Goal: Information Seeking & Learning: Learn about a topic

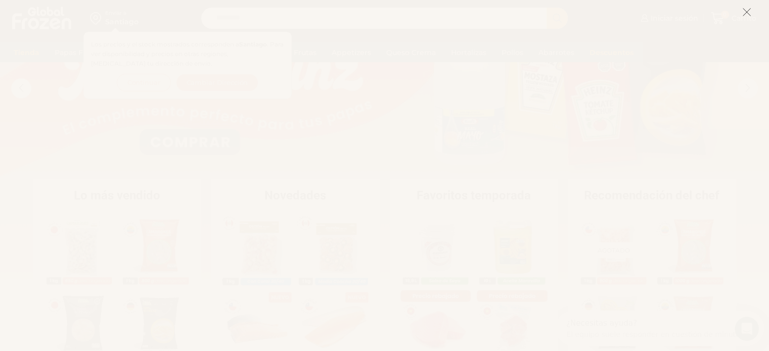
scroll to position [101, 0]
click at [748, 12] on icon at bounding box center [746, 12] width 9 height 9
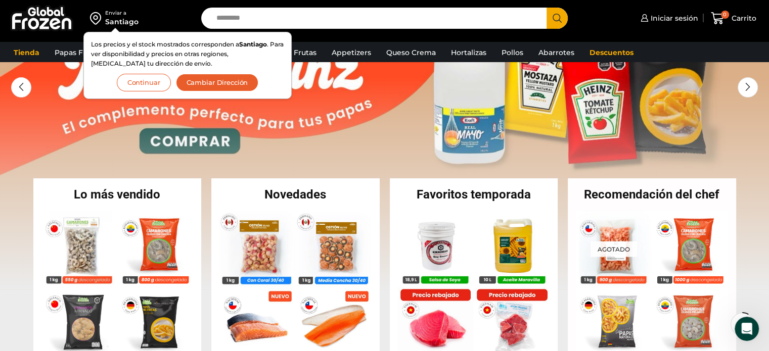
click at [149, 81] on button "Continuar" at bounding box center [144, 83] width 54 height 18
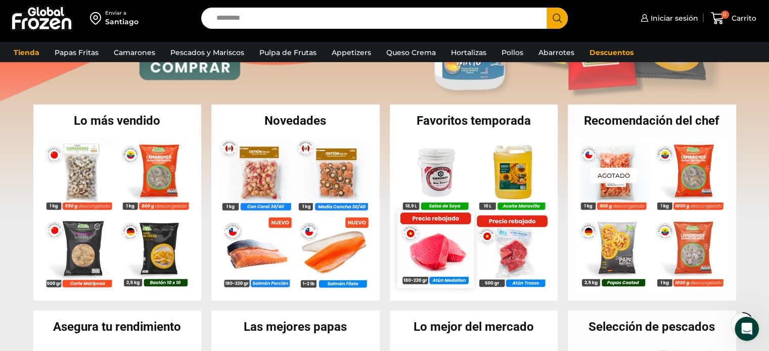
scroll to position [152, 0]
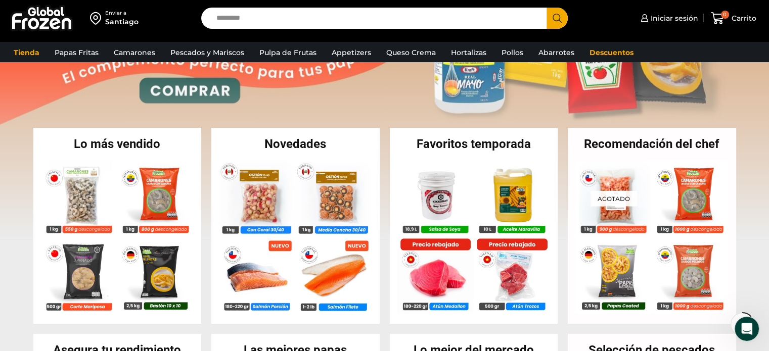
click at [462, 147] on h2 "Favoritos temporada" at bounding box center [474, 144] width 168 height 12
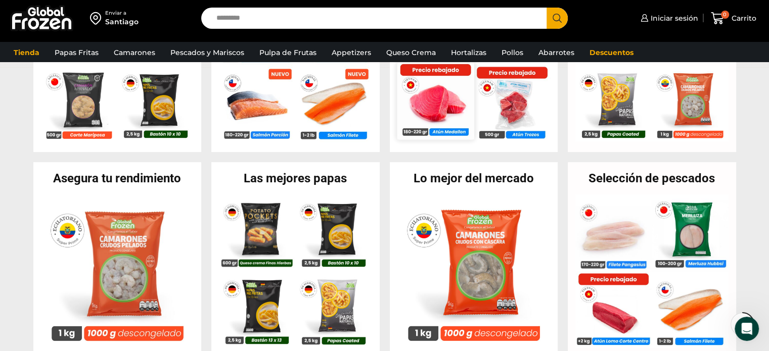
scroll to position [303, 0]
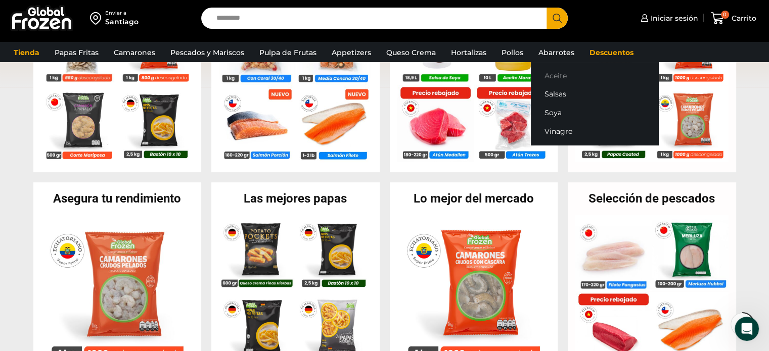
click at [550, 76] on link "Aceite" at bounding box center [594, 75] width 127 height 19
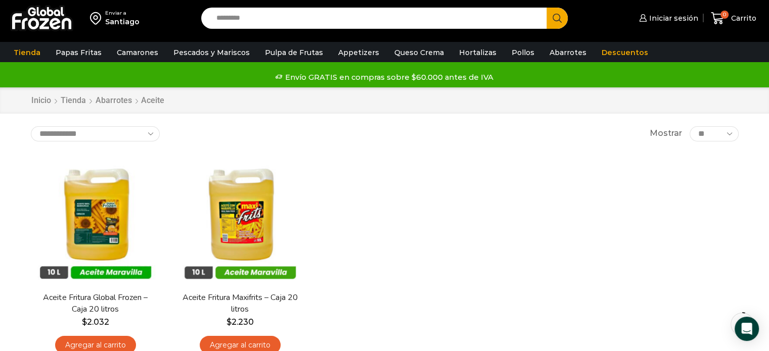
scroll to position [51, 0]
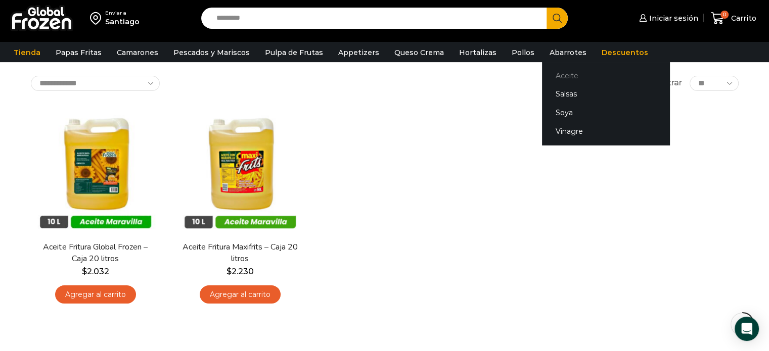
click at [549, 72] on link "Aceite" at bounding box center [605, 75] width 127 height 19
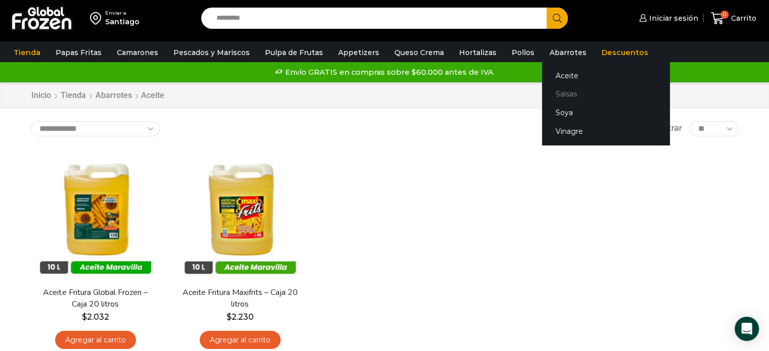
click at [546, 93] on link "Salsas" at bounding box center [605, 94] width 127 height 19
click at [544, 94] on link "Salsas" at bounding box center [605, 94] width 127 height 19
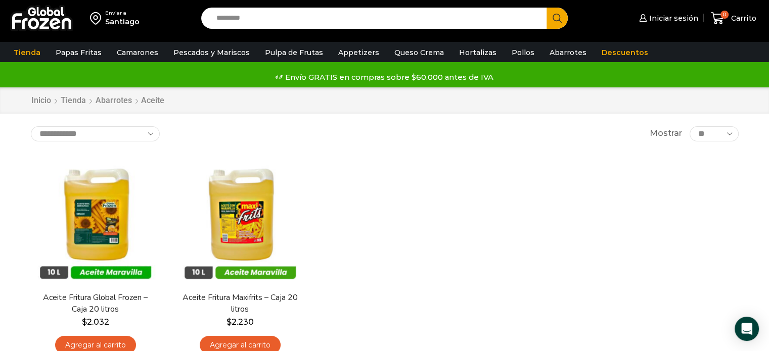
scroll to position [51, 0]
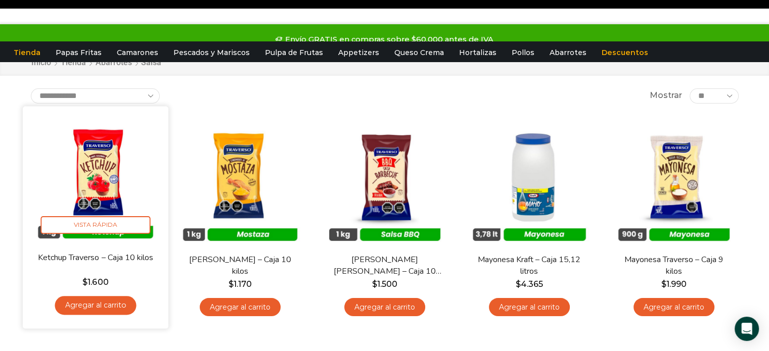
scroll to position [51, 0]
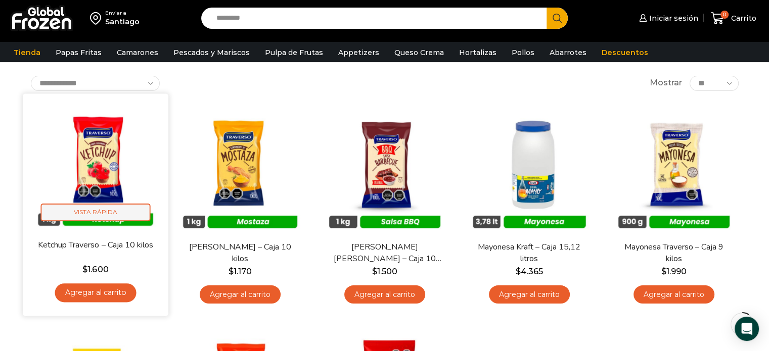
click at [120, 220] on span "Vista Rápida" at bounding box center [95, 213] width 110 height 18
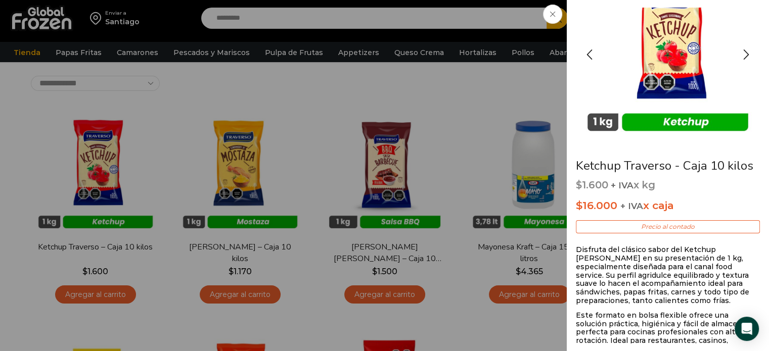
scroll to position [101, 0]
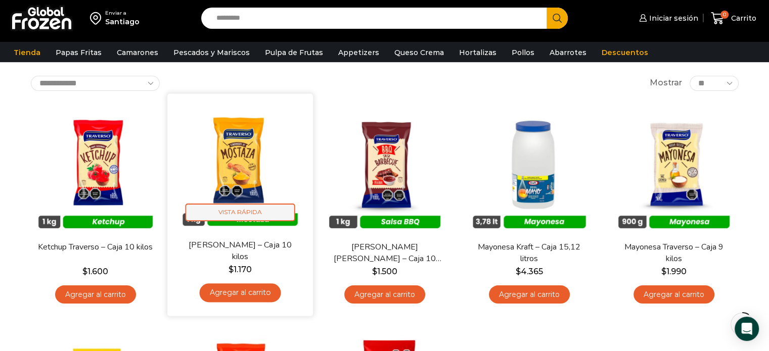
click at [257, 212] on span "Vista Rápida" at bounding box center [240, 213] width 110 height 18
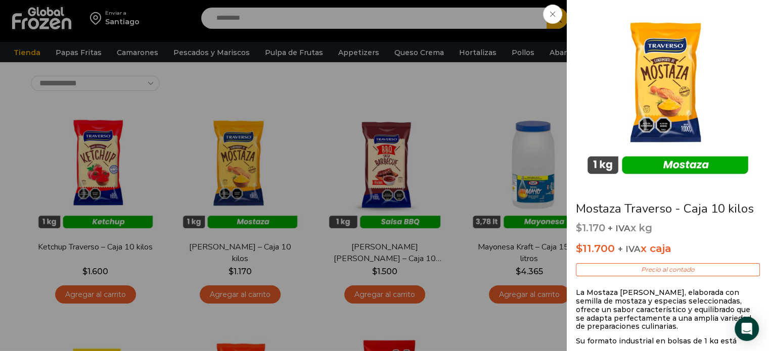
scroll to position [0, 0]
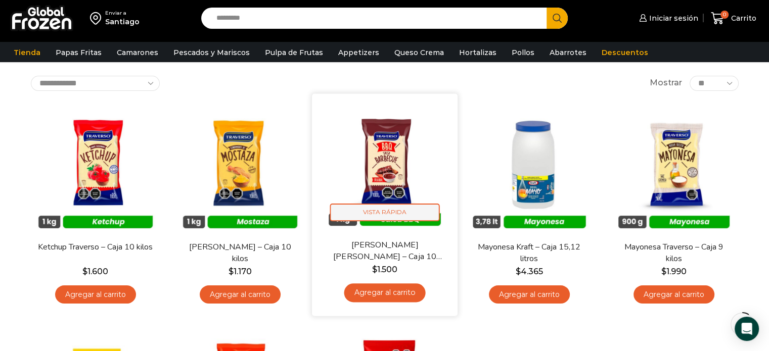
click at [401, 213] on span "Vista Rápida" at bounding box center [385, 213] width 110 height 18
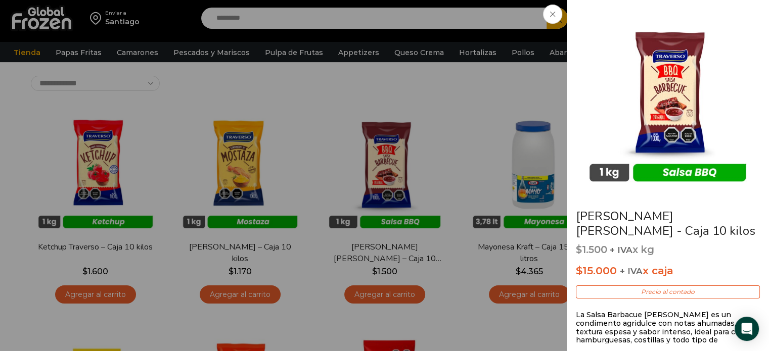
click at [550, 16] on icon at bounding box center [552, 14] width 5 height 5
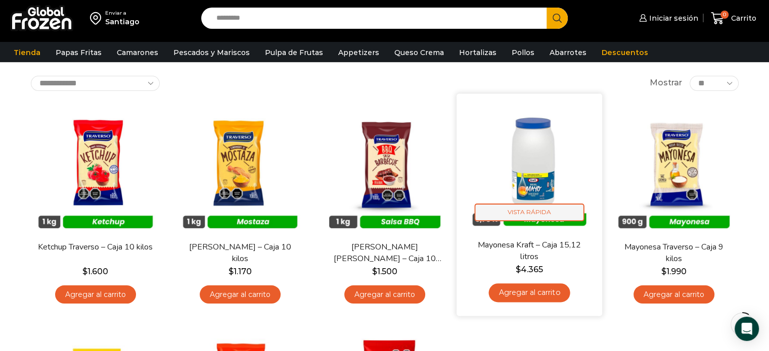
click at [538, 209] on span "Vista Rápida" at bounding box center [529, 213] width 110 height 18
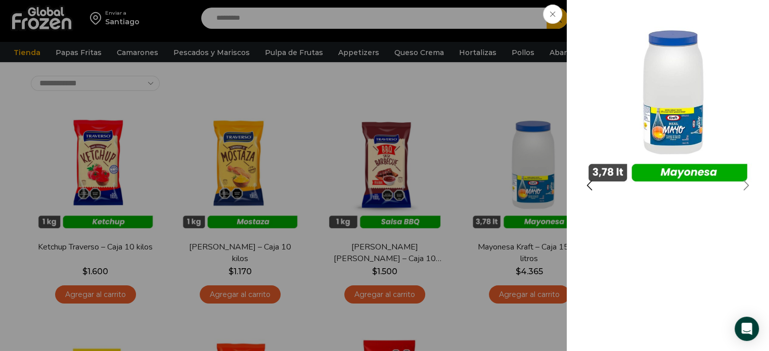
click at [748, 186] on div "Next slide" at bounding box center [746, 185] width 25 height 25
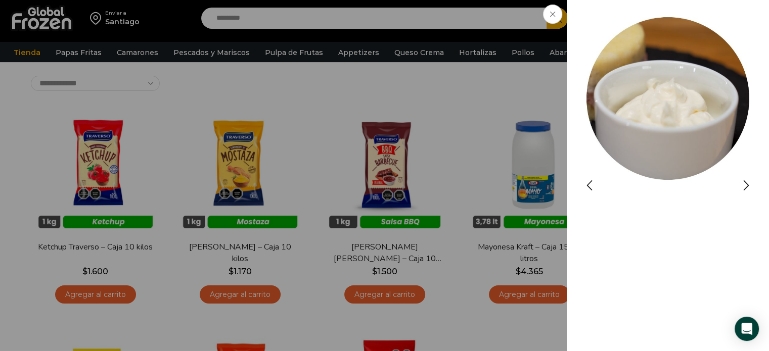
click at [726, 189] on img "2 / 3" at bounding box center [668, 99] width 182 height 182
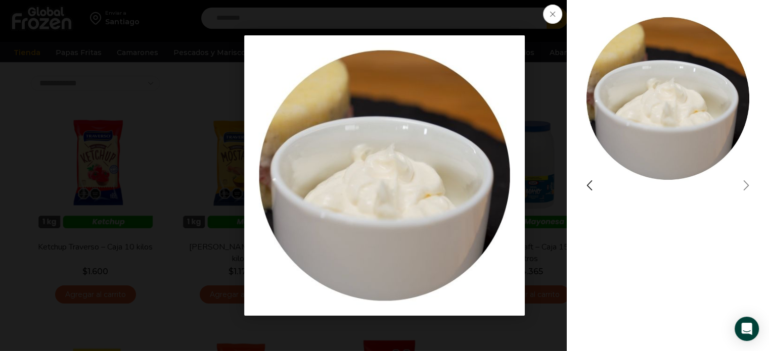
click at [748, 185] on div "Next slide" at bounding box center [746, 185] width 25 height 25
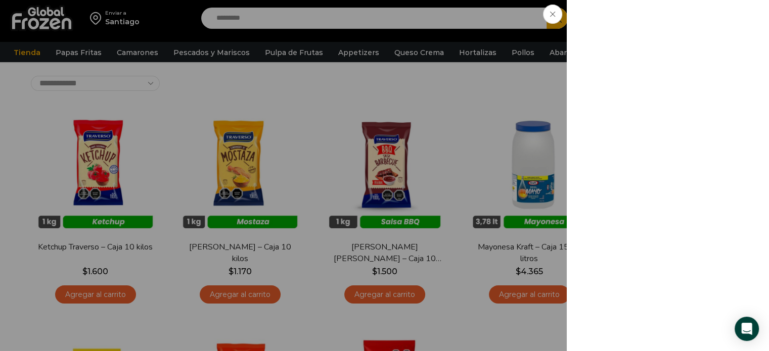
click at [553, 13] on icon at bounding box center [552, 14] width 5 height 5
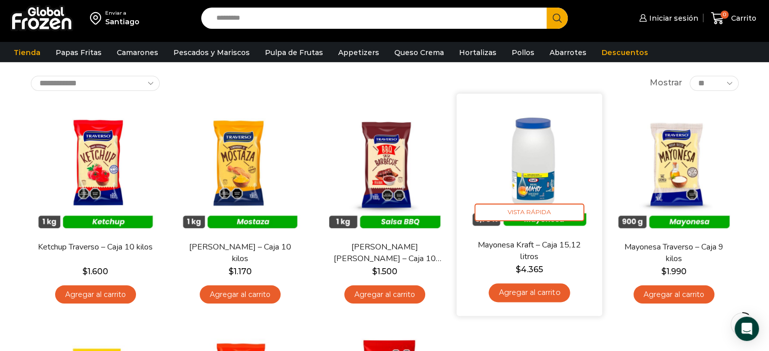
click at [536, 225] on img at bounding box center [529, 166] width 130 height 130
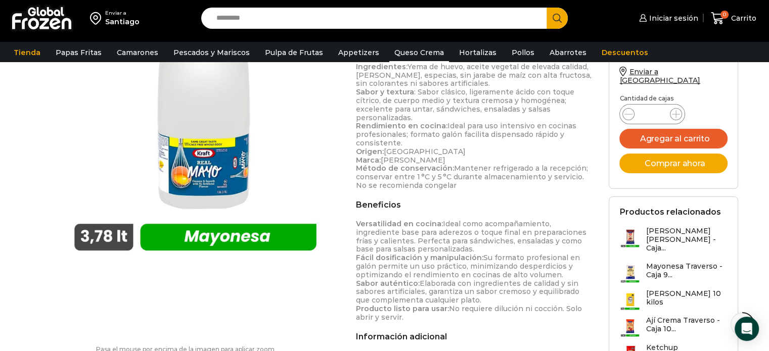
scroll to position [303, 0]
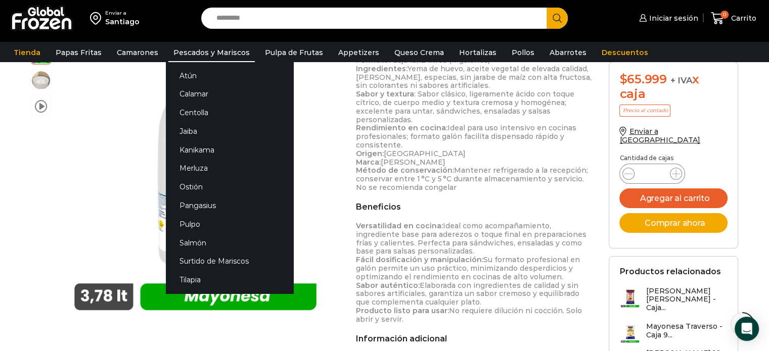
click at [191, 53] on link "Pescados y Mariscos" at bounding box center [211, 52] width 86 height 19
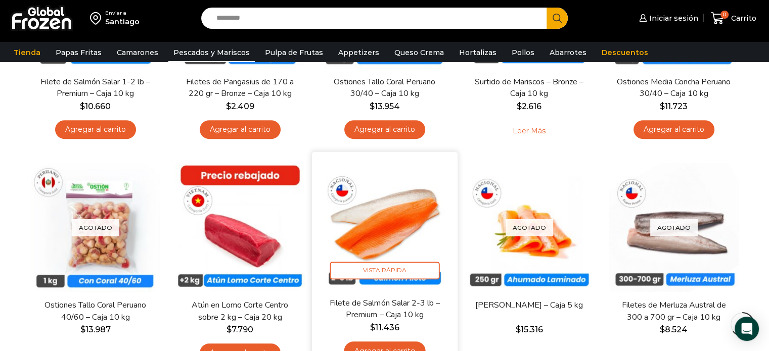
scroll to position [759, 0]
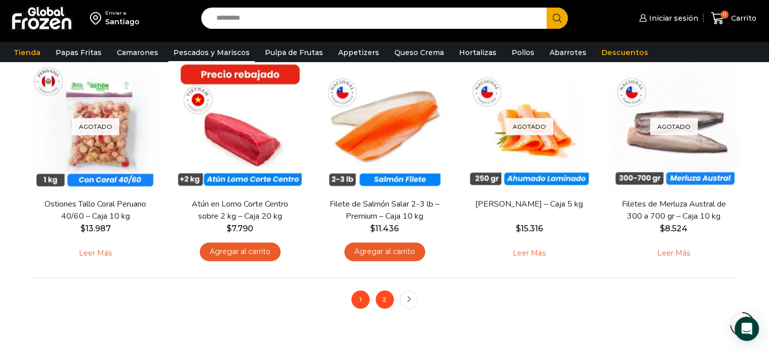
click at [381, 300] on link "2" at bounding box center [385, 300] width 18 height 18
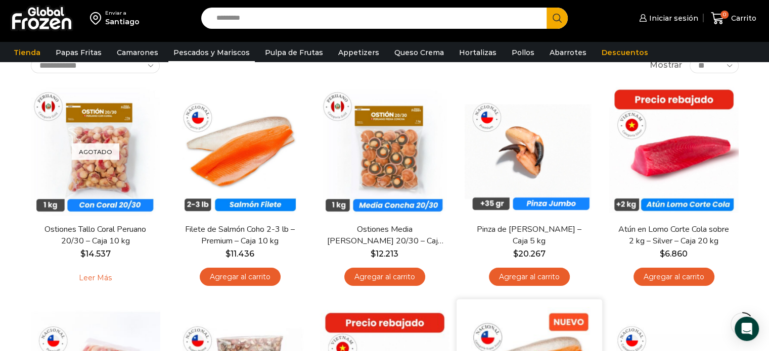
scroll to position [51, 0]
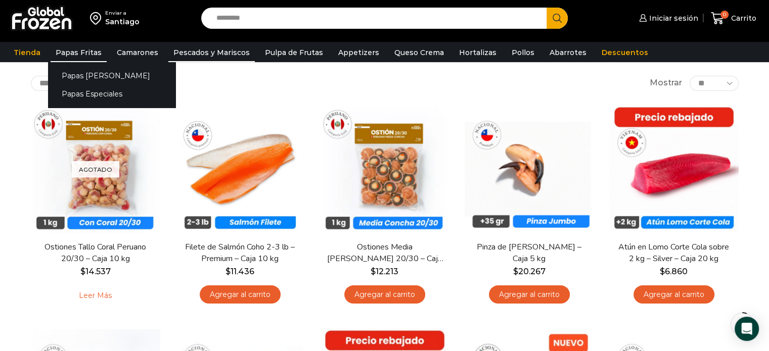
click at [73, 56] on link "Papas Fritas" at bounding box center [79, 52] width 56 height 19
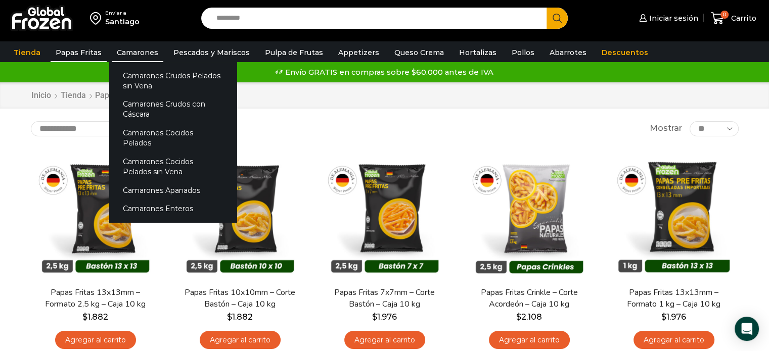
click at [143, 50] on link "Camarones" at bounding box center [138, 52] width 52 height 19
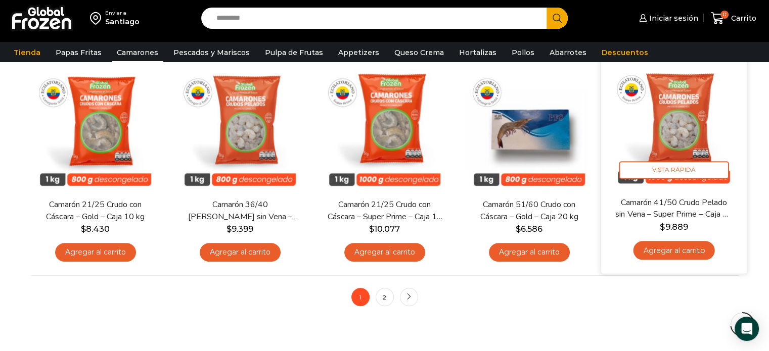
scroll to position [759, 0]
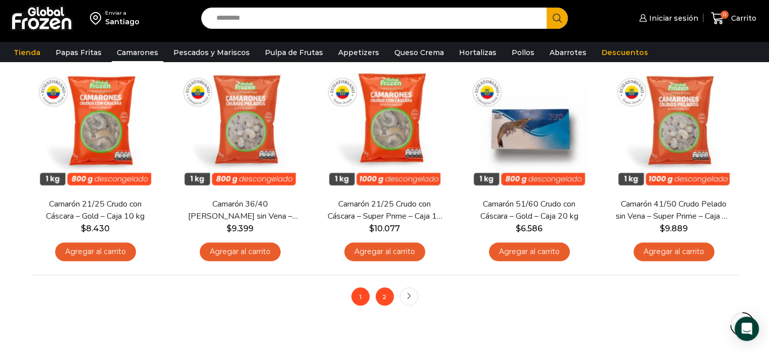
click at [387, 298] on link "2" at bounding box center [385, 297] width 18 height 18
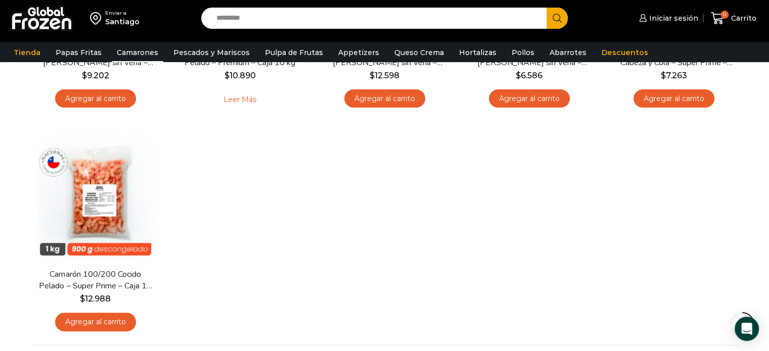
scroll to position [303, 0]
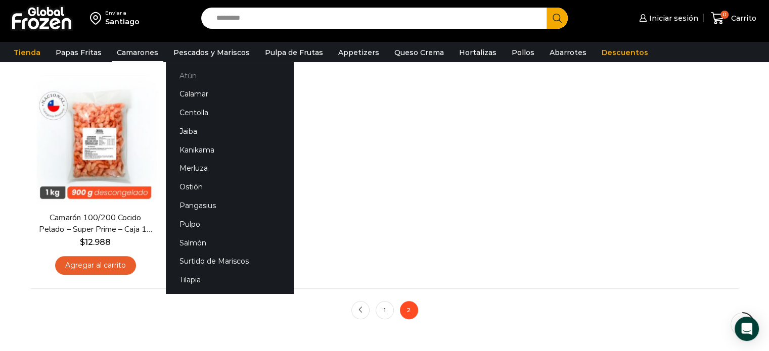
click at [182, 75] on link "Atún" at bounding box center [229, 75] width 127 height 19
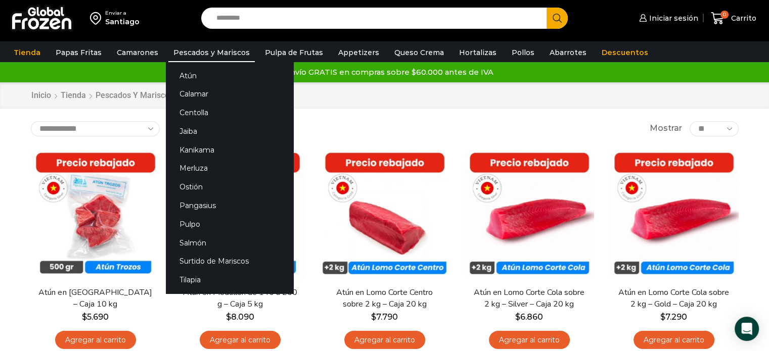
click at [203, 48] on link "Pescados y Mariscos" at bounding box center [211, 52] width 86 height 19
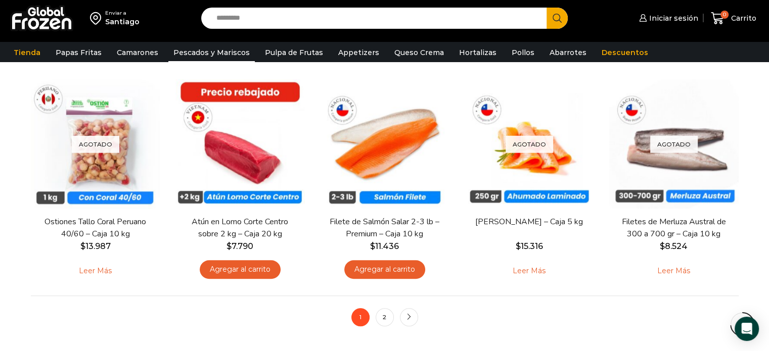
scroll to position [759, 0]
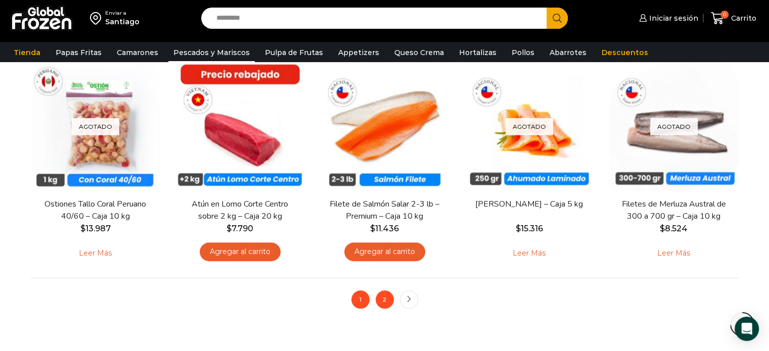
click at [384, 299] on link "2" at bounding box center [385, 300] width 18 height 18
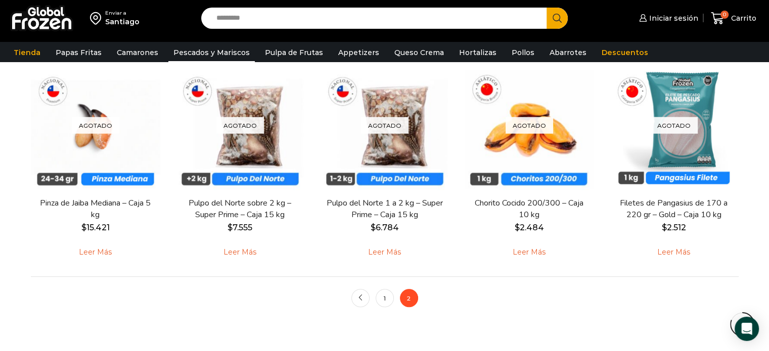
scroll to position [657, 0]
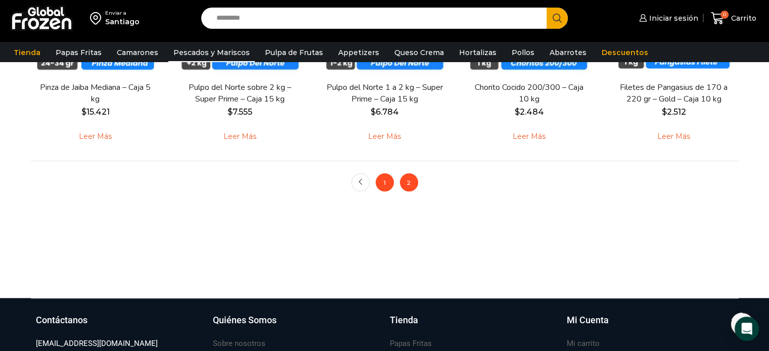
click at [379, 182] on link "1" at bounding box center [385, 182] width 18 height 18
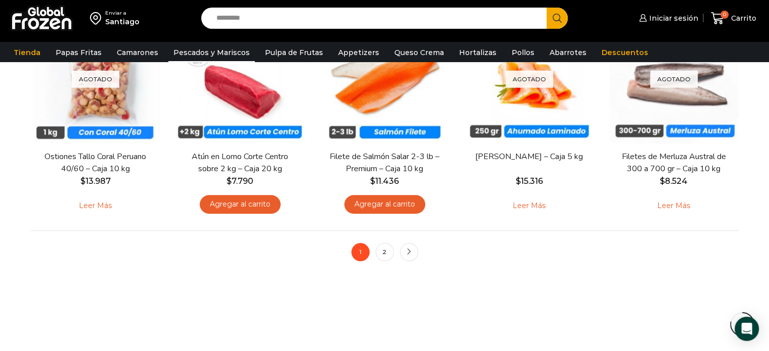
scroll to position [809, 0]
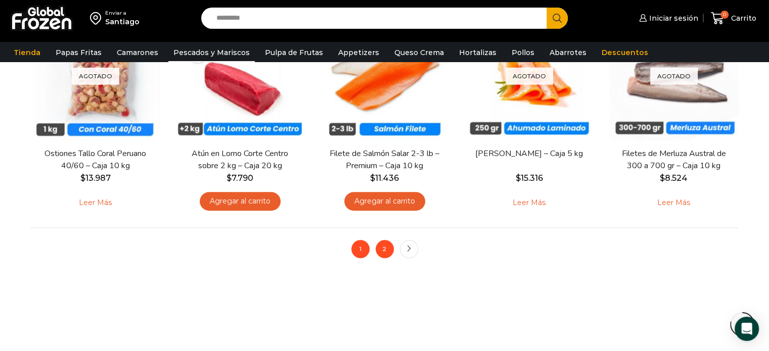
click at [388, 251] on link "2" at bounding box center [385, 249] width 18 height 18
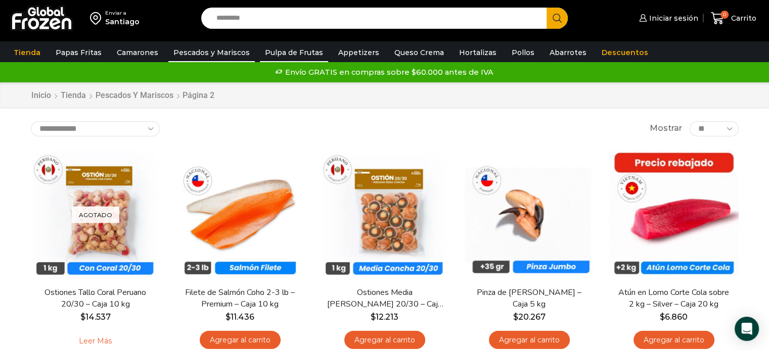
click at [293, 52] on link "Pulpa de Frutas" at bounding box center [294, 52] width 68 height 19
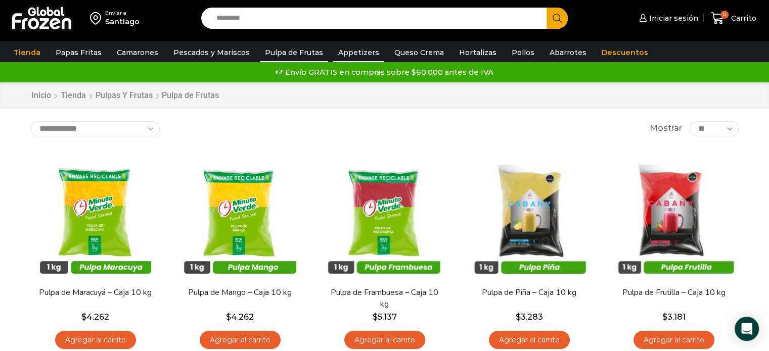
click at [349, 53] on link "Appetizers" at bounding box center [358, 52] width 51 height 19
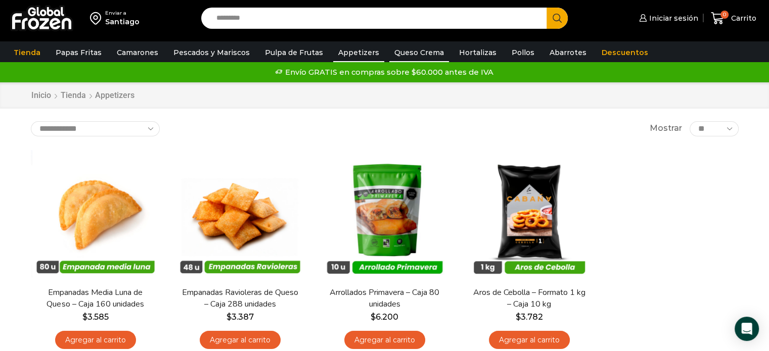
click at [412, 54] on link "Queso Crema" at bounding box center [419, 52] width 60 height 19
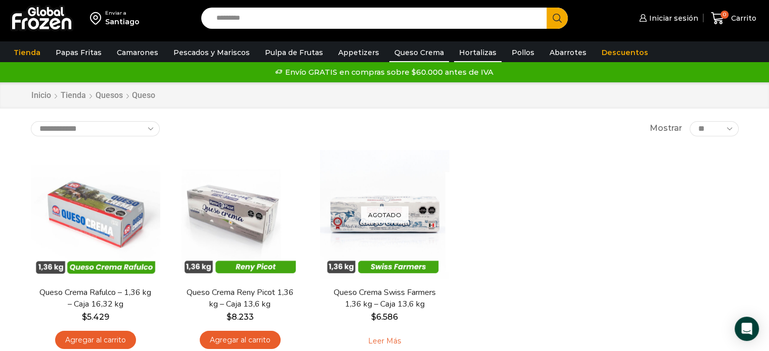
click at [456, 53] on link "Hortalizas" at bounding box center [478, 52] width 48 height 19
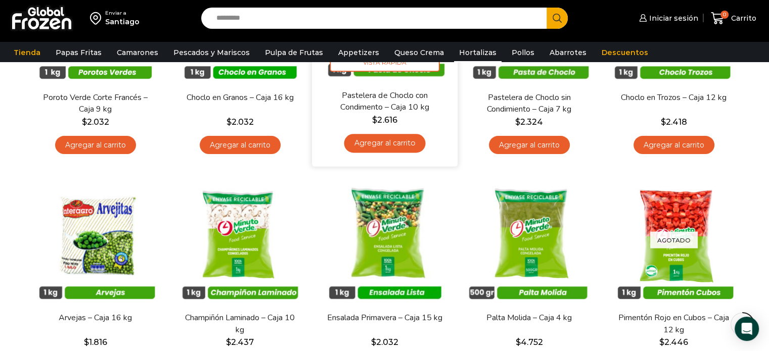
scroll to position [202, 0]
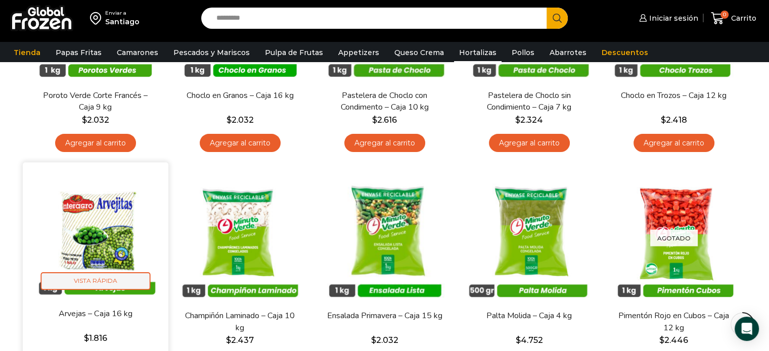
click at [81, 282] on span "Vista Rápida" at bounding box center [95, 282] width 110 height 18
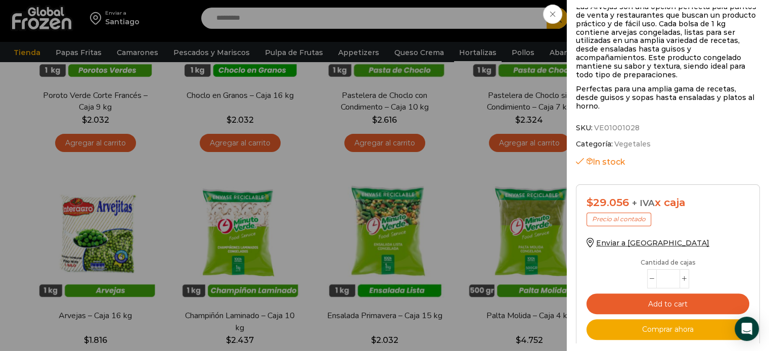
scroll to position [0, 0]
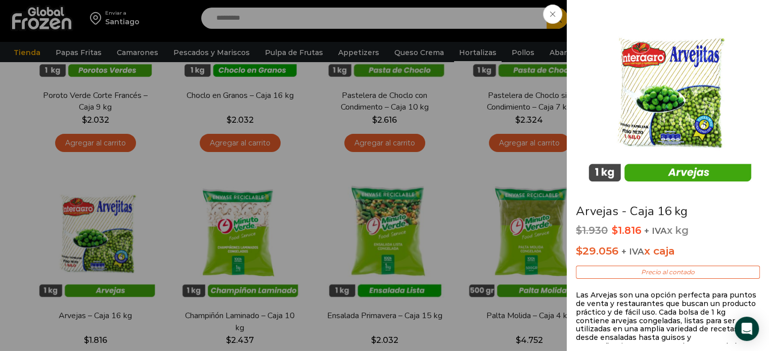
drag, startPoint x: 554, startPoint y: 13, endPoint x: 548, endPoint y: 18, distance: 7.2
click at [554, 13] on icon at bounding box center [552, 14] width 5 height 5
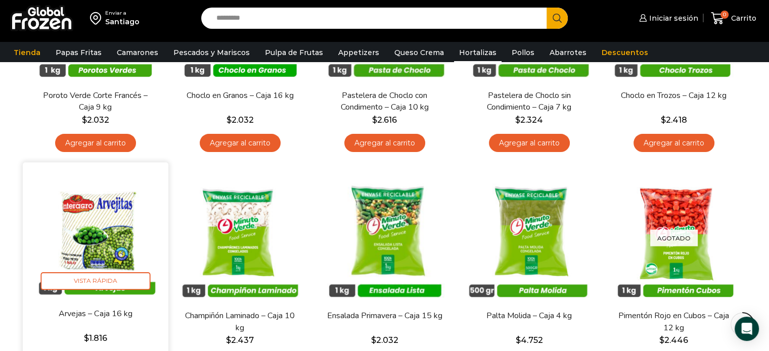
click at [110, 225] on img at bounding box center [95, 235] width 130 height 130
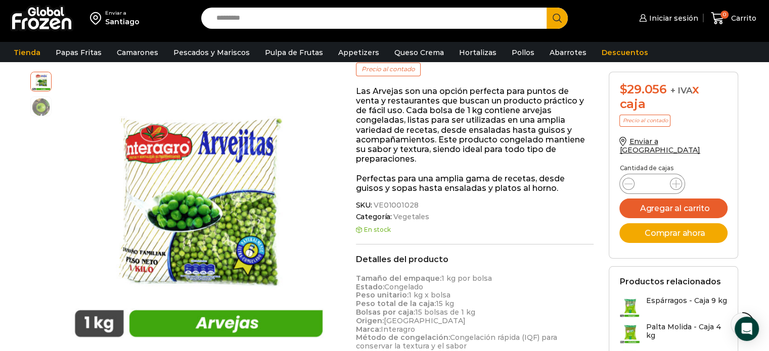
scroll to position [152, 0]
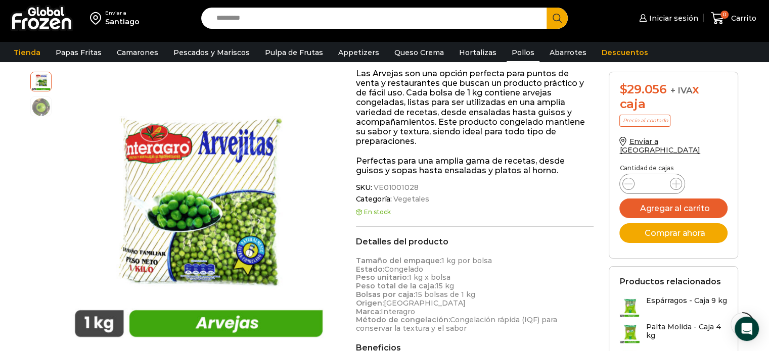
click at [507, 50] on link "Pollos" at bounding box center [523, 52] width 33 height 19
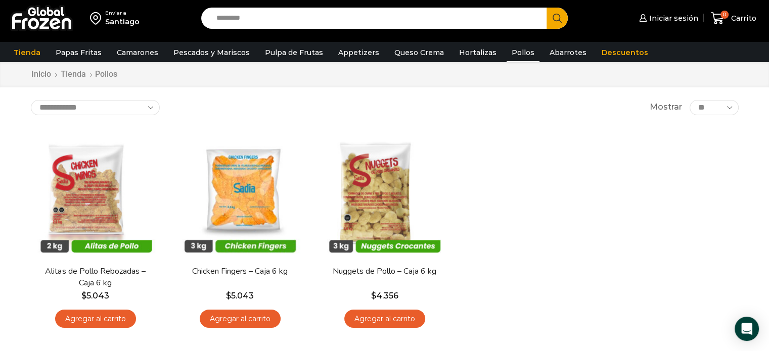
scroll to position [51, 0]
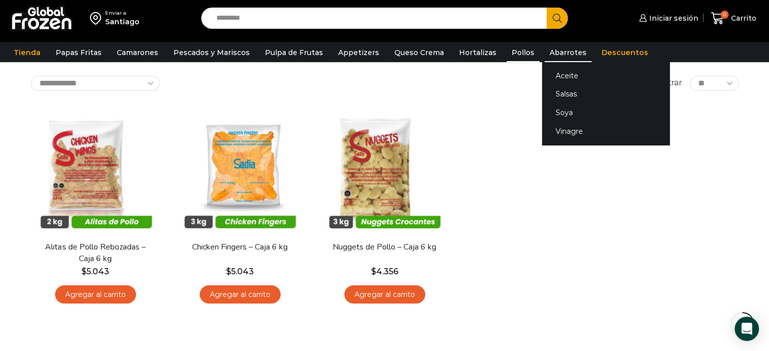
click at [545, 52] on link "Abarrotes" at bounding box center [568, 52] width 47 height 19
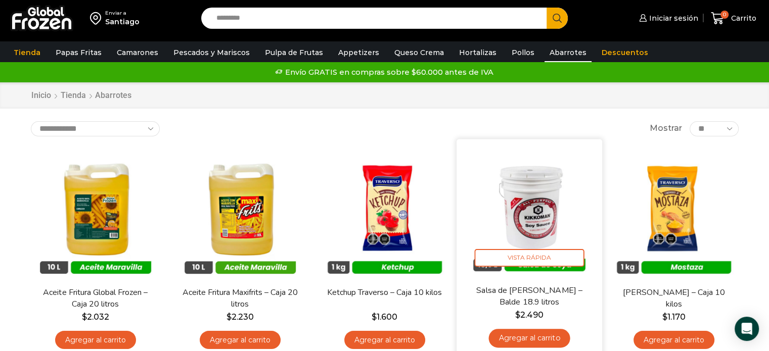
click at [530, 221] on img at bounding box center [529, 212] width 130 height 130
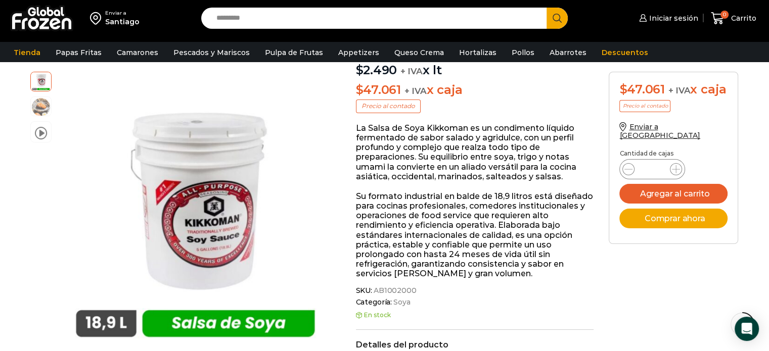
scroll to position [51, 0]
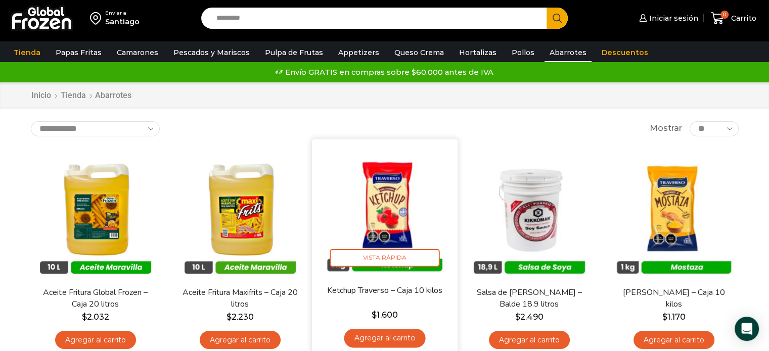
click at [398, 199] on img at bounding box center [385, 212] width 130 height 130
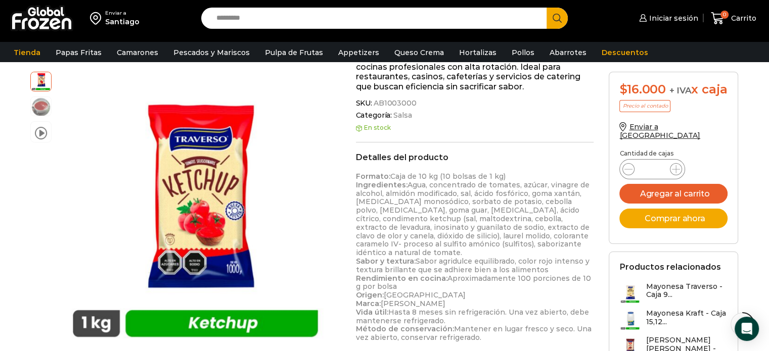
scroll to position [253, 0]
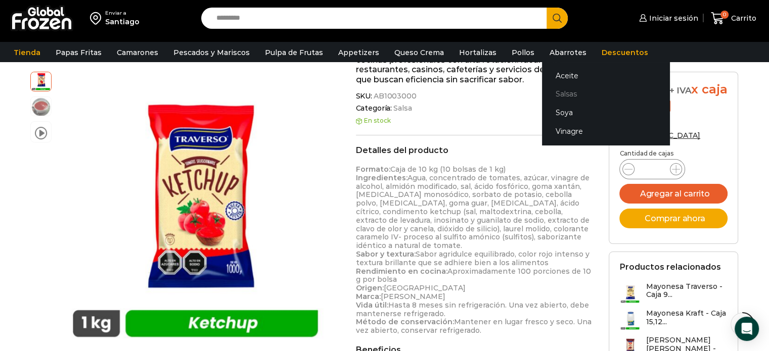
click at [546, 92] on link "Salsas" at bounding box center [605, 94] width 127 height 19
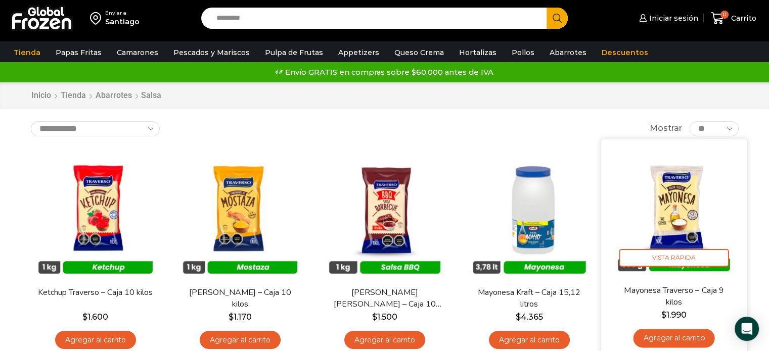
click at [676, 230] on img at bounding box center [674, 212] width 130 height 130
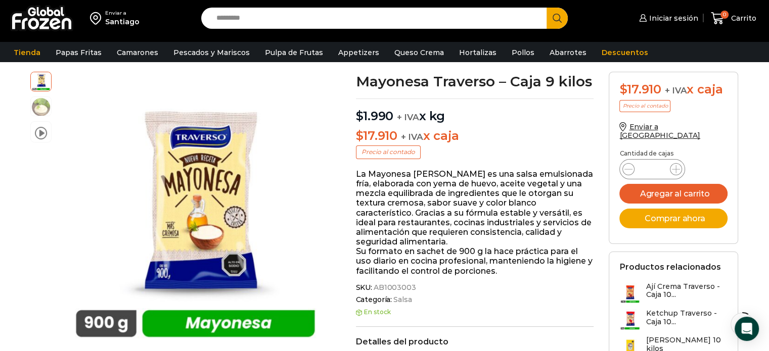
scroll to position [51, 0]
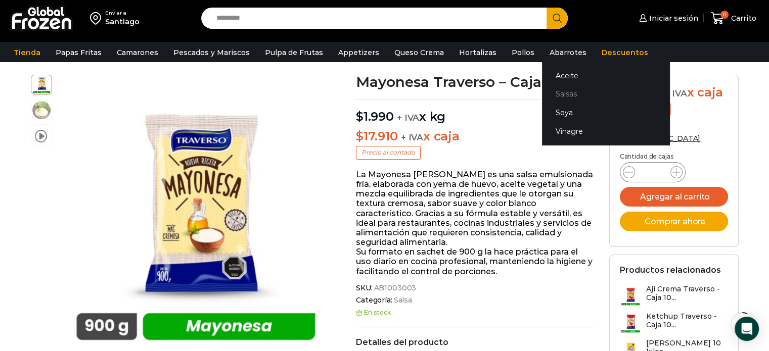
click at [550, 96] on link "Salsas" at bounding box center [605, 94] width 127 height 19
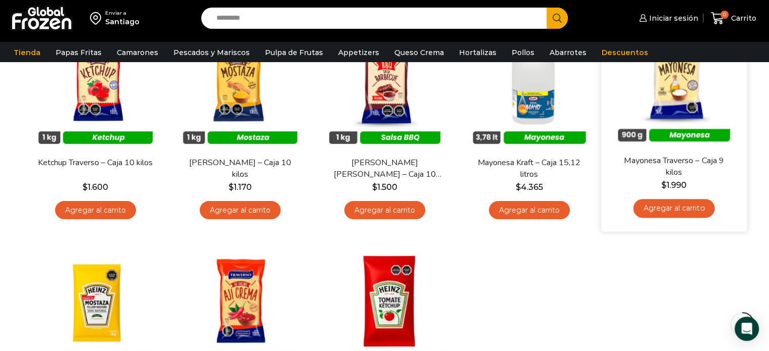
scroll to position [202, 0]
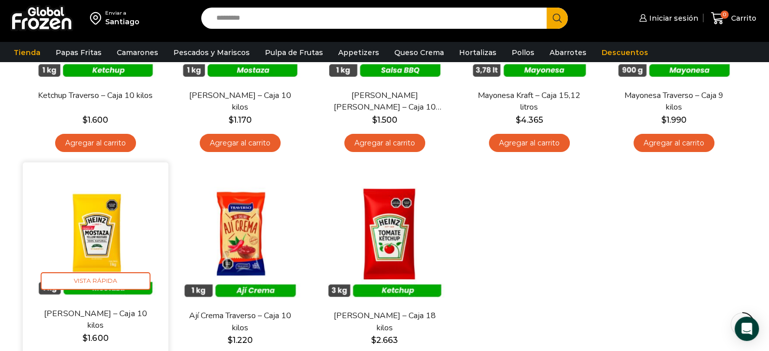
click at [113, 242] on img at bounding box center [95, 235] width 130 height 130
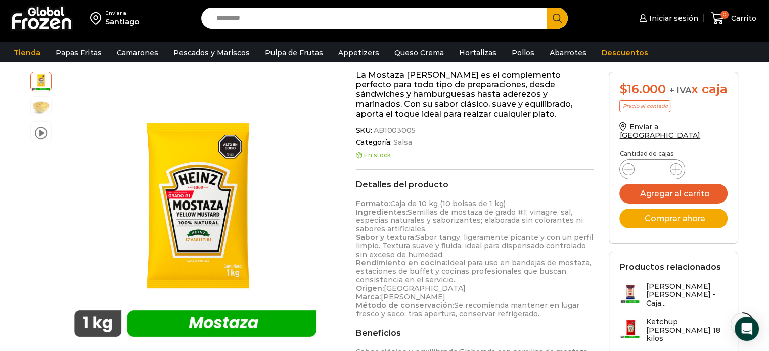
scroll to position [101, 0]
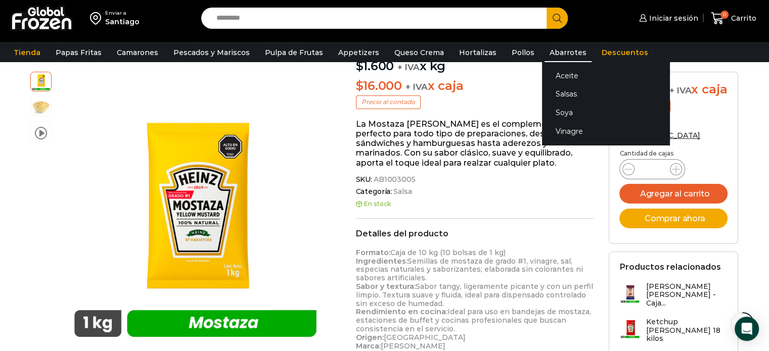
click at [549, 53] on link "Abarrotes" at bounding box center [568, 52] width 47 height 19
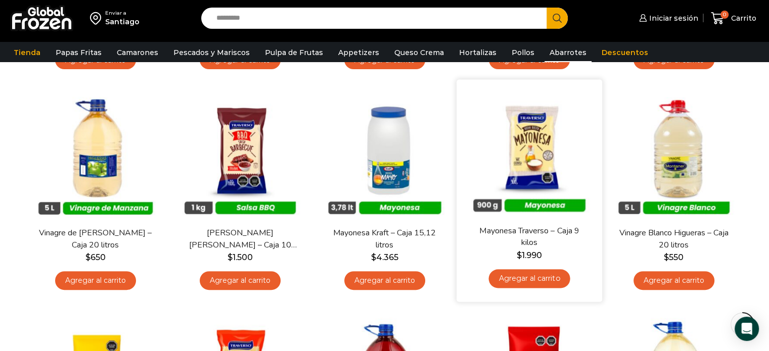
scroll to position [303, 0]
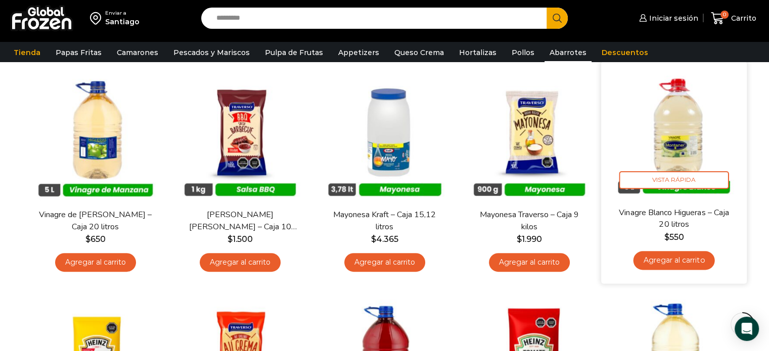
click at [677, 132] on img at bounding box center [674, 134] width 130 height 130
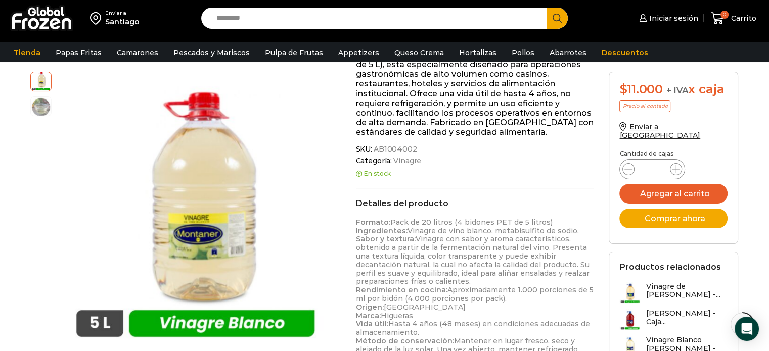
scroll to position [101, 0]
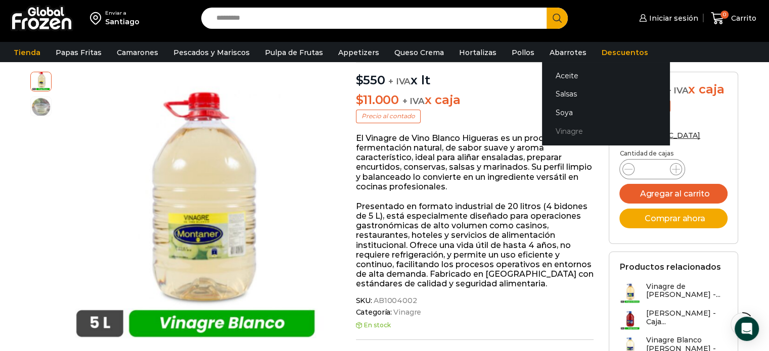
click at [550, 131] on link "Vinagre" at bounding box center [605, 131] width 127 height 19
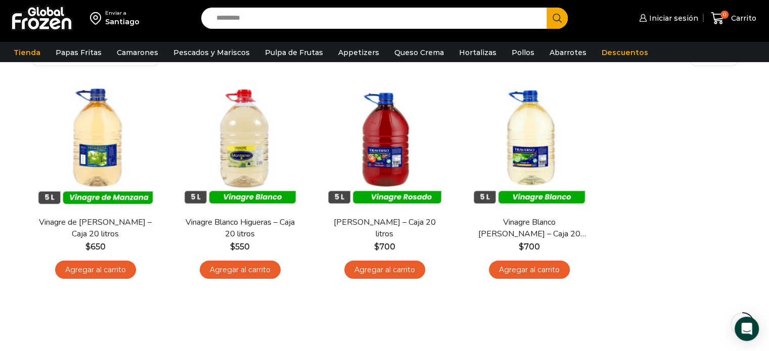
scroll to position [101, 0]
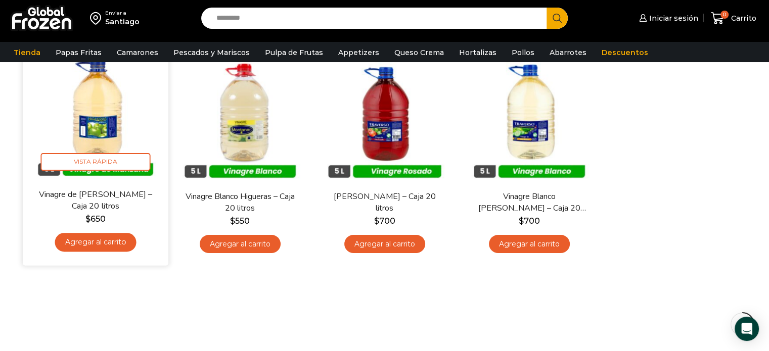
click at [107, 116] on img at bounding box center [95, 116] width 130 height 130
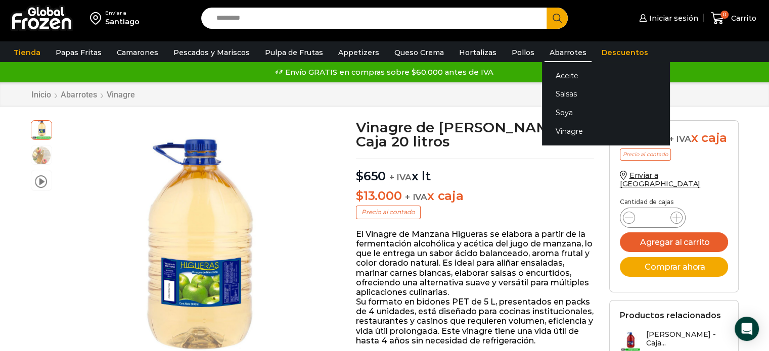
click at [560, 54] on link "Abarrotes" at bounding box center [568, 52] width 47 height 19
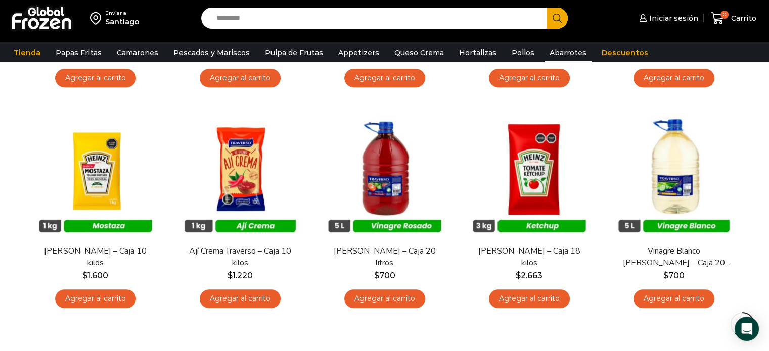
scroll to position [506, 0]
